Goal: Complete application form

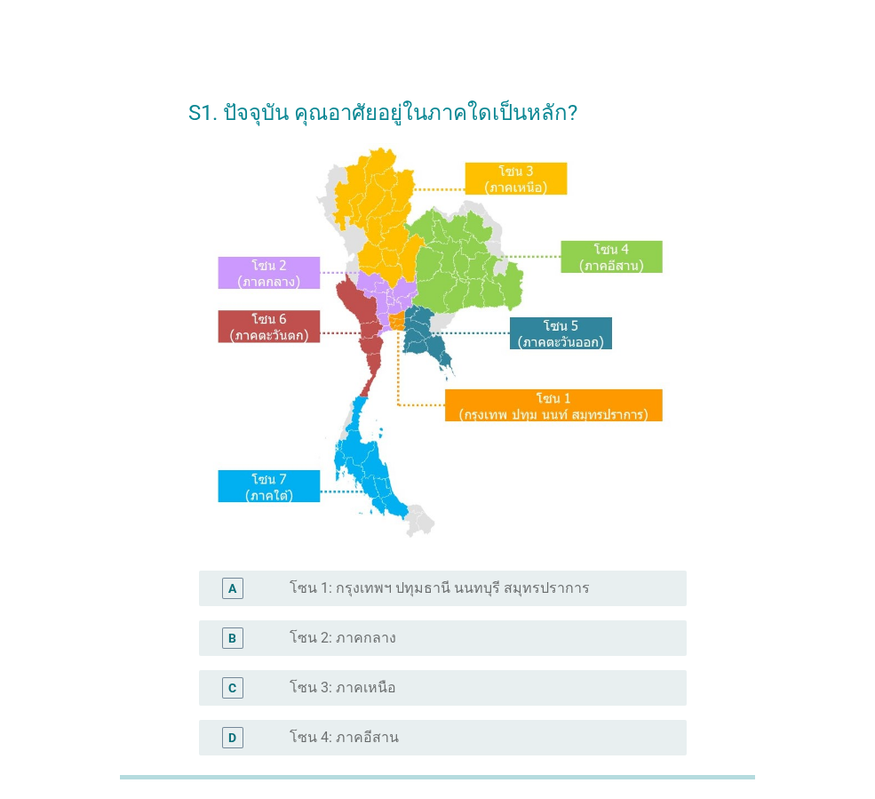
click at [387, 689] on label "โซน 3: ภาคเหนือ" at bounding box center [343, 688] width 107 height 18
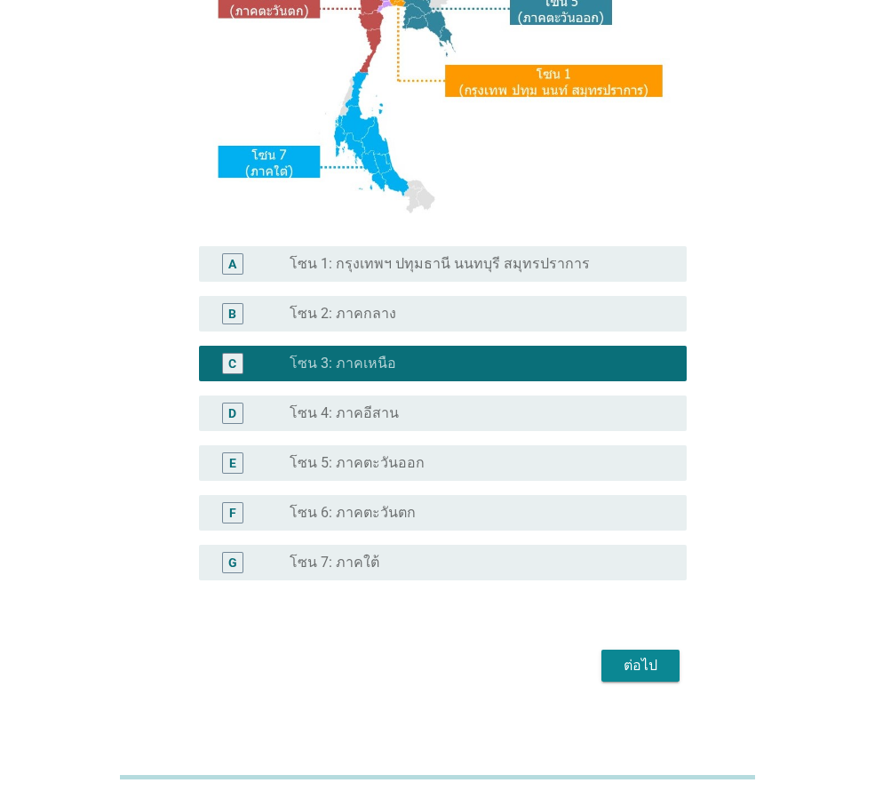
scroll to position [334, 0]
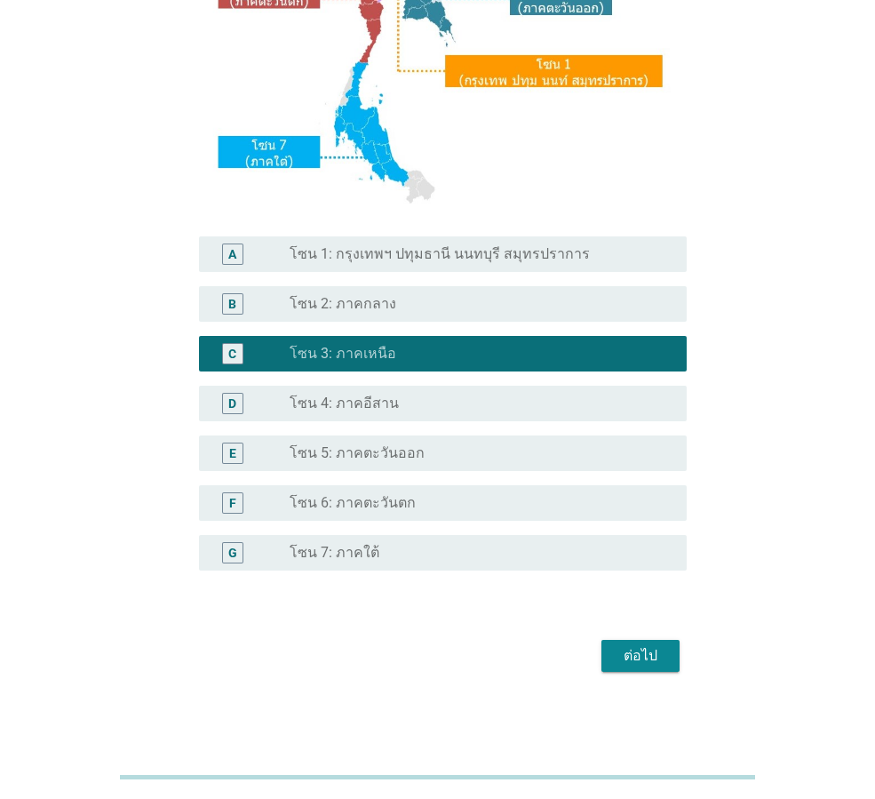
click at [645, 664] on div "ต่อไป" at bounding box center [641, 655] width 50 height 21
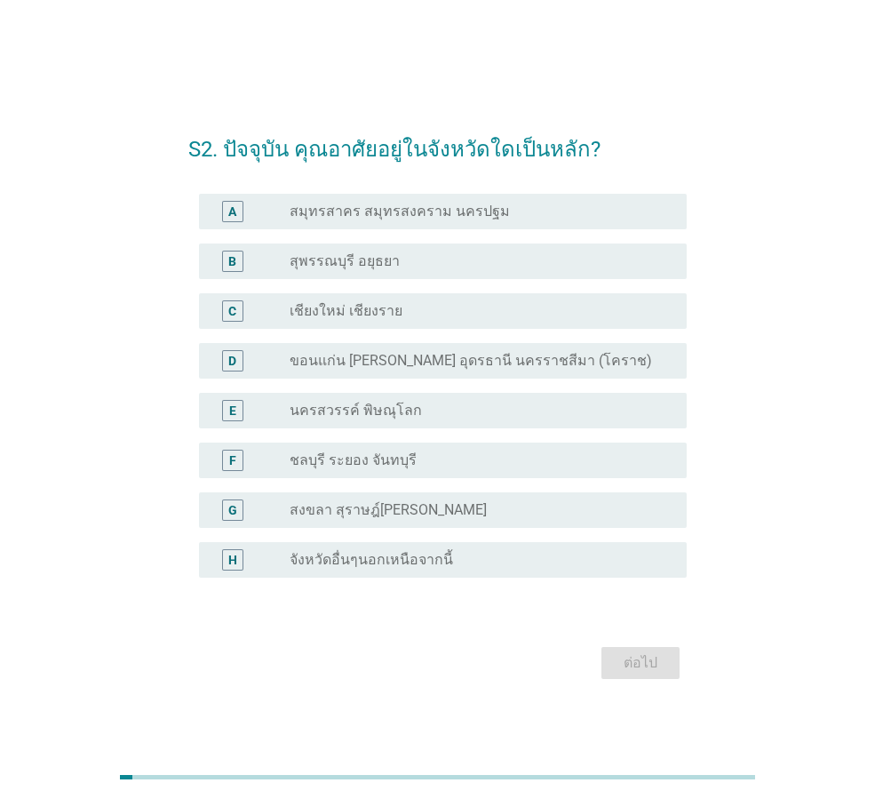
click at [418, 563] on label "จังหวัดอื่นๆนอกเหนือจากนี้" at bounding box center [372, 560] width 164 height 18
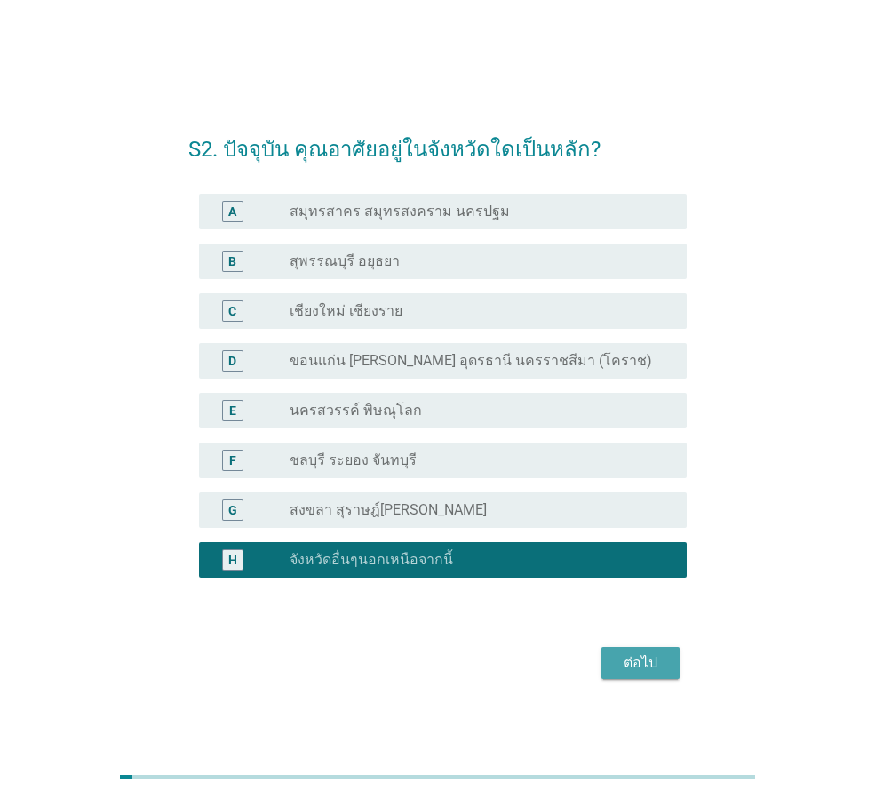
click at [630, 662] on div "ต่อไป" at bounding box center [641, 662] width 50 height 21
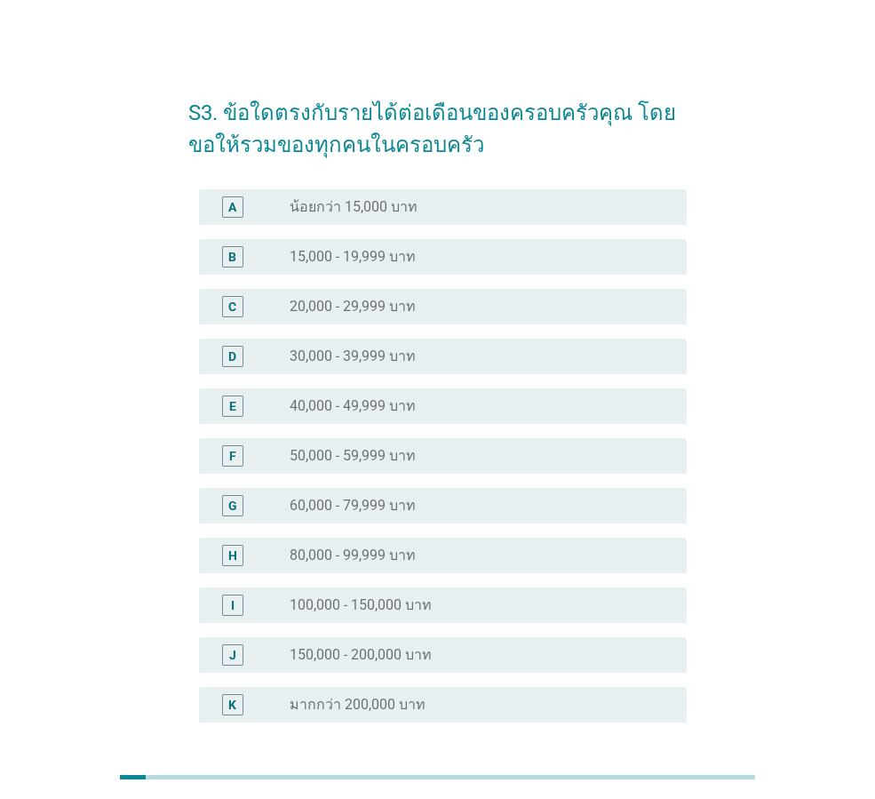
click at [317, 398] on label "40,000 - 49,999 บาท" at bounding box center [353, 406] width 126 height 18
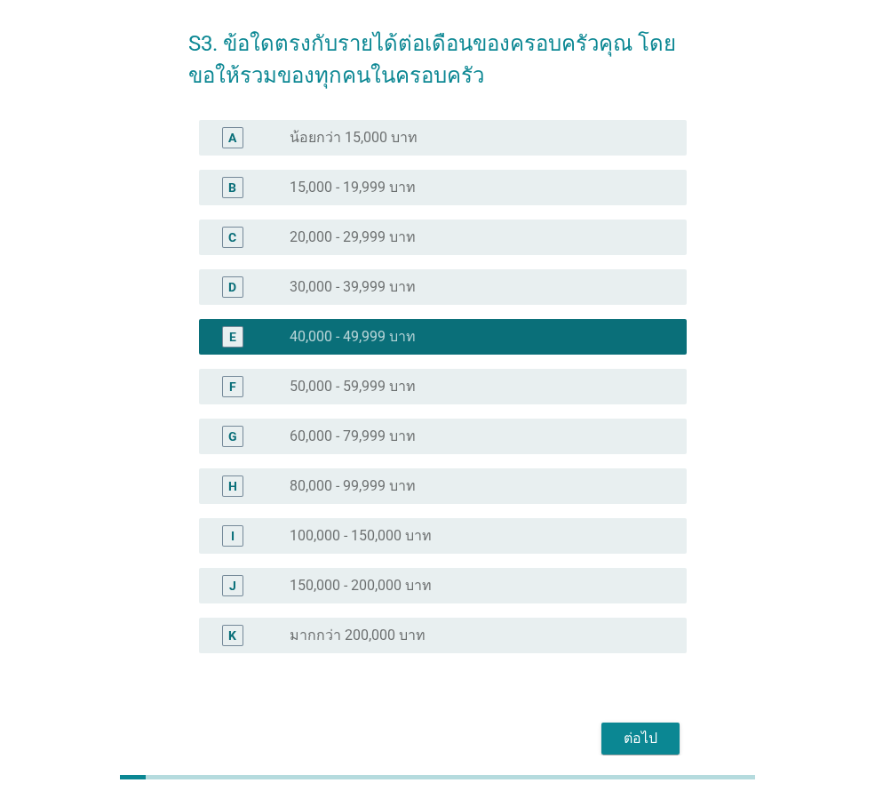
scroll to position [152, 0]
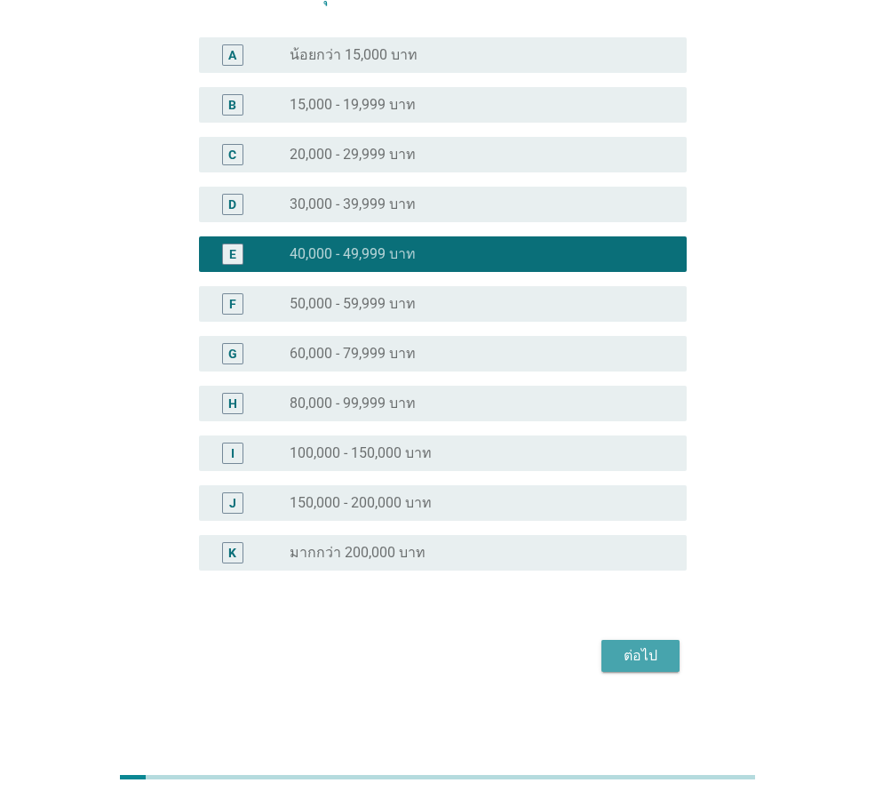
click at [645, 657] on div "ต่อไป" at bounding box center [641, 655] width 50 height 21
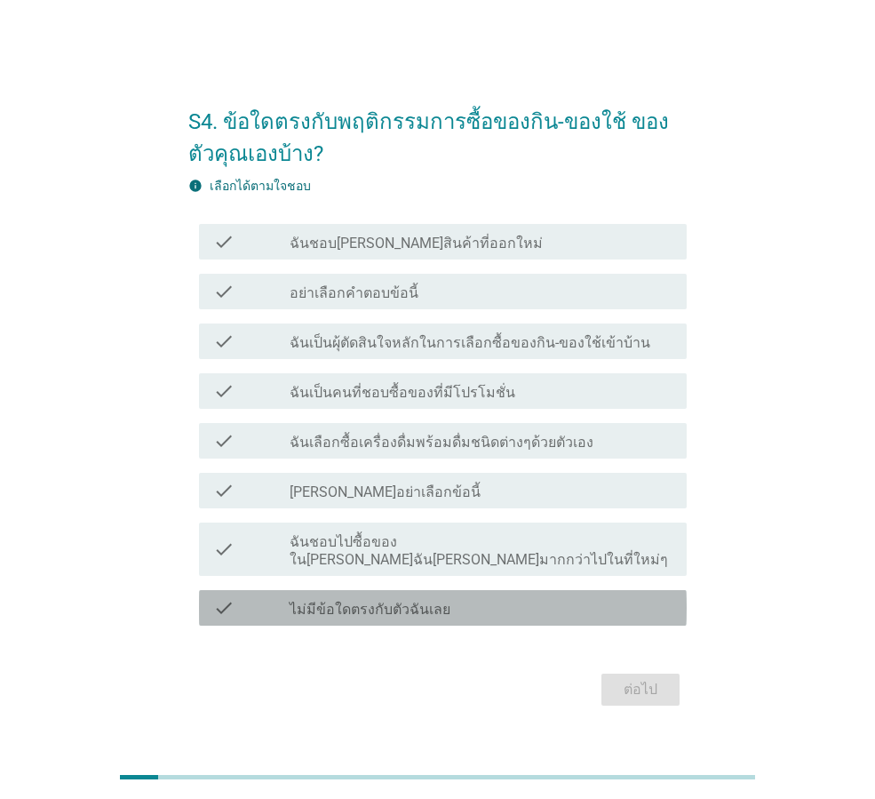
click at [376, 601] on label "ไม่มีข้อใดตรงกับตัวฉันเลย" at bounding box center [370, 610] width 161 height 18
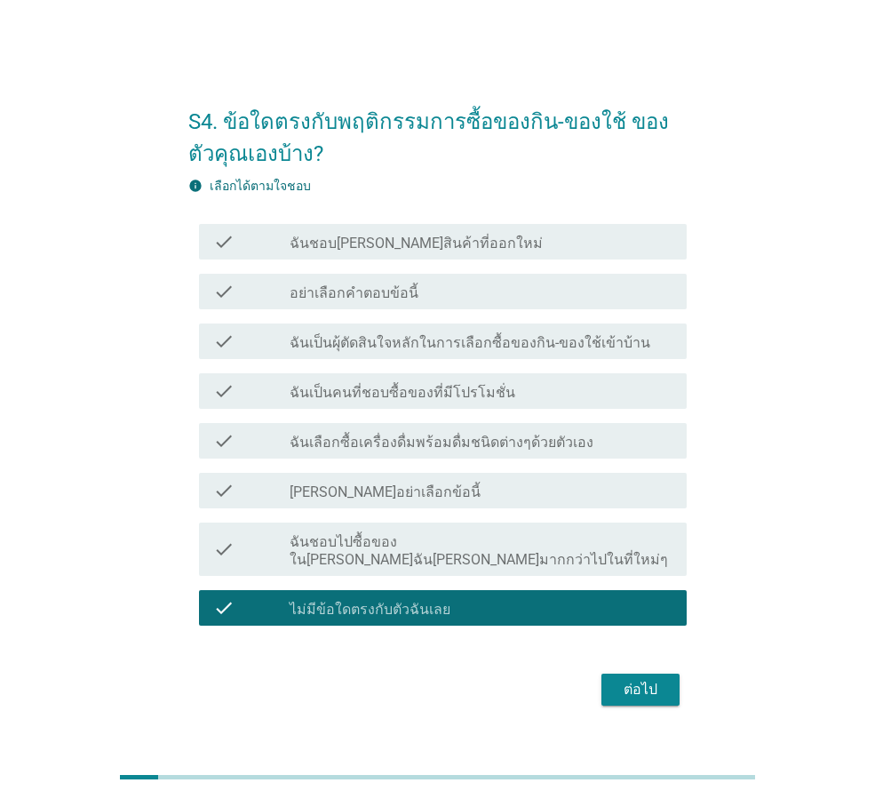
click at [639, 679] on div "ต่อไป" at bounding box center [641, 689] width 50 height 21
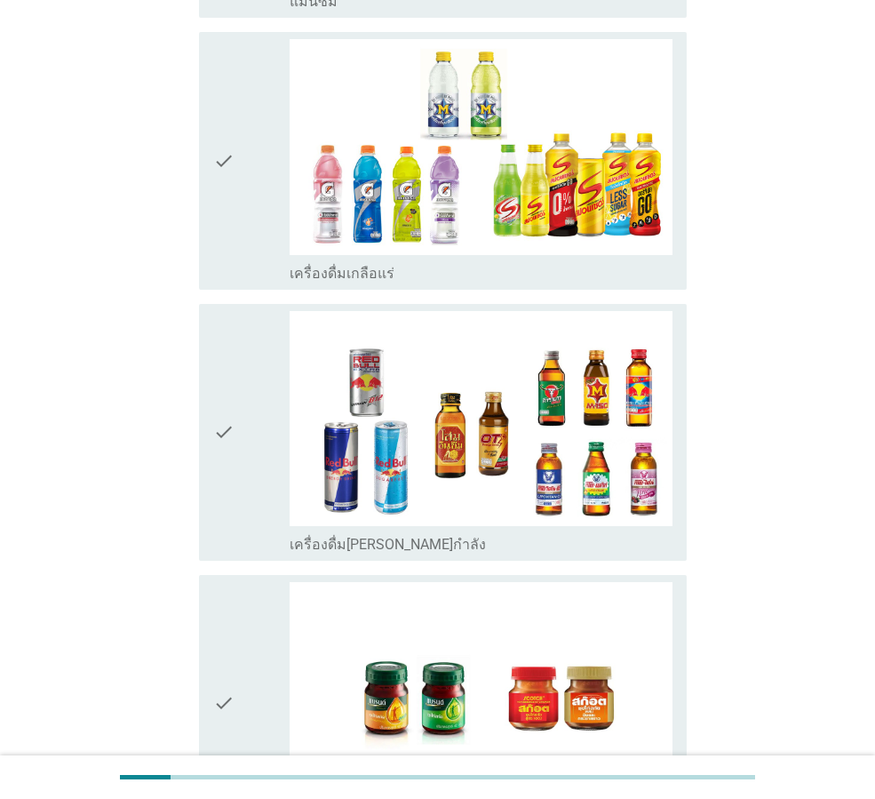
scroll to position [3551, 0]
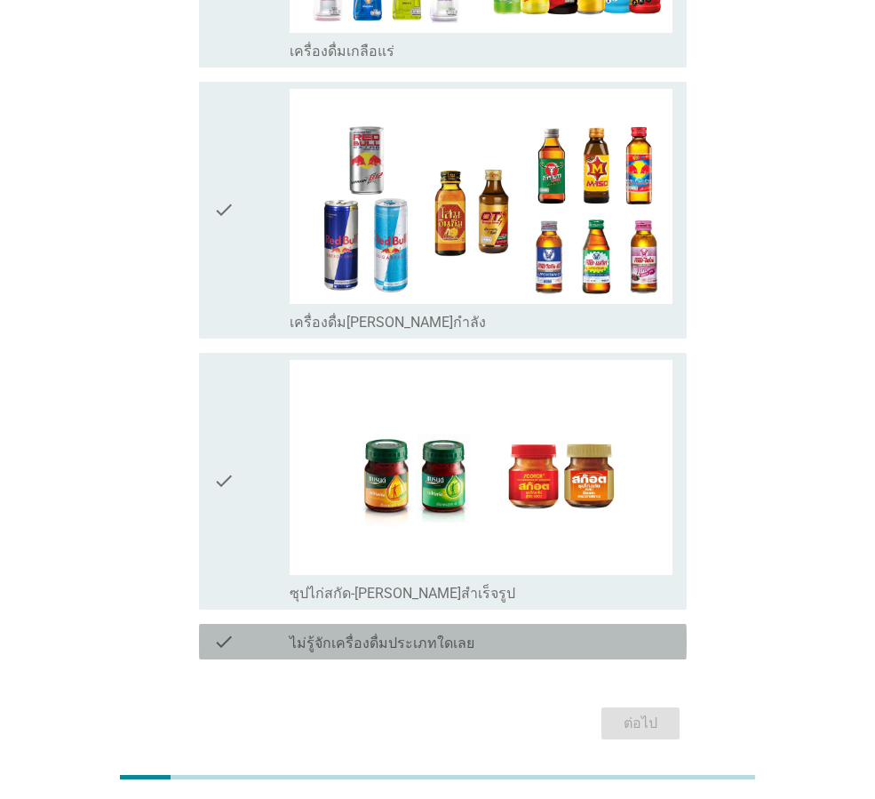
click at [436, 634] on label "ไม่รู้จักเครื่องดื่มประเภทใดเลย" at bounding box center [382, 643] width 185 height 18
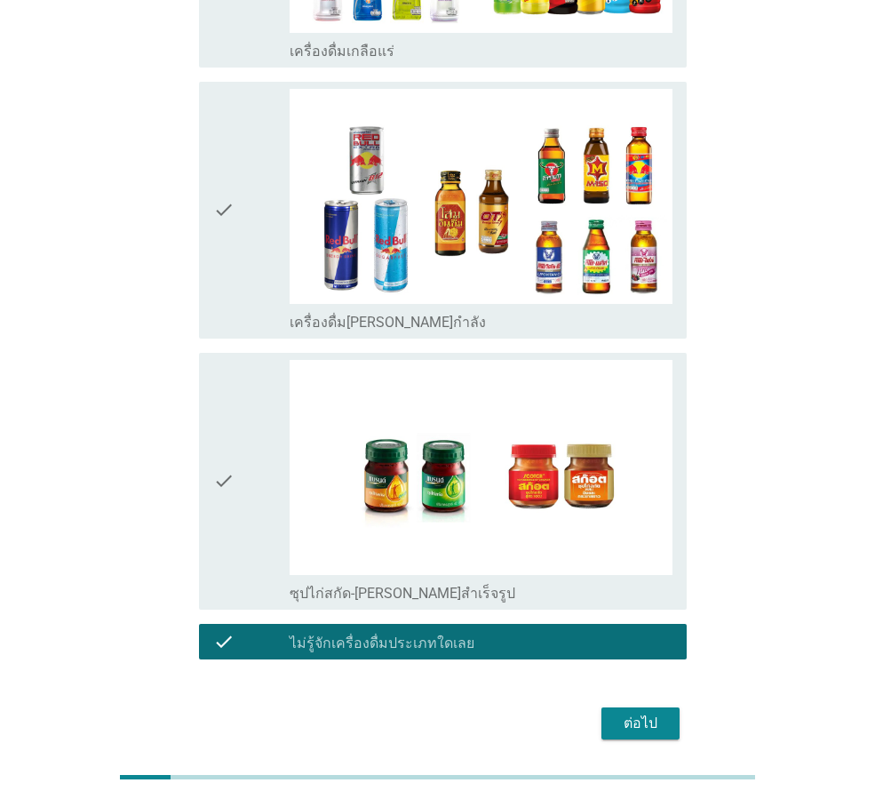
click at [659, 713] on div "ต่อไป" at bounding box center [641, 723] width 50 height 21
